Goal: Information Seeking & Learning: Learn about a topic

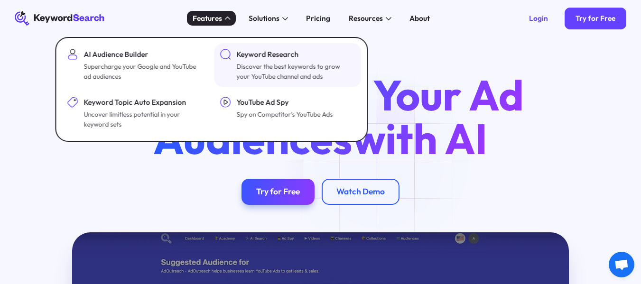
click at [259, 56] on div "Keyword Research" at bounding box center [295, 54] width 118 height 11
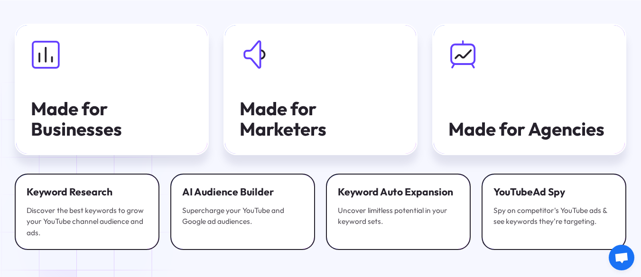
scroll to position [2657, 0]
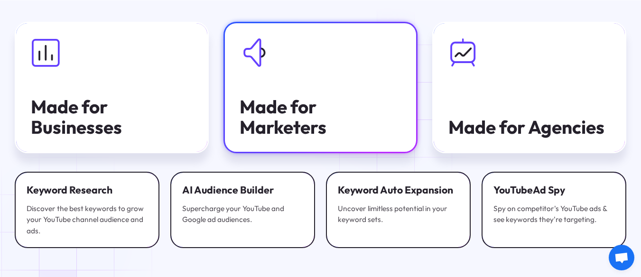
click at [391, 108] on div "Made for Marketers" at bounding box center [321, 117] width 162 height 40
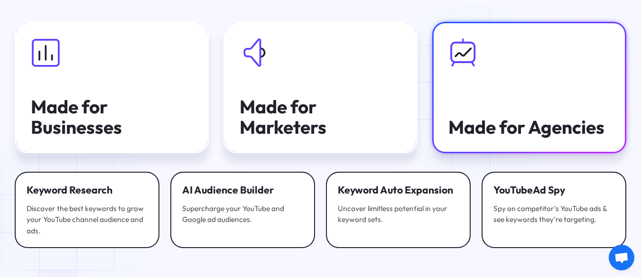
click at [483, 97] on link "Made for Agencies" at bounding box center [529, 87] width 194 height 131
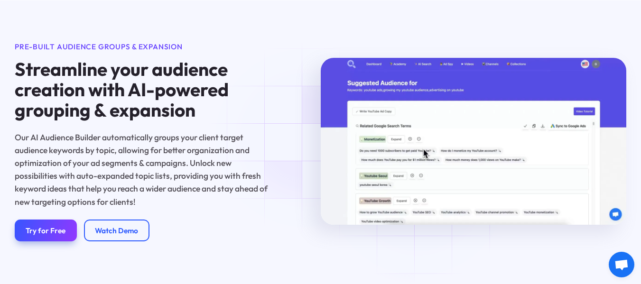
scroll to position [1091, 0]
